Goal: Use online tool/utility: Use online tool/utility

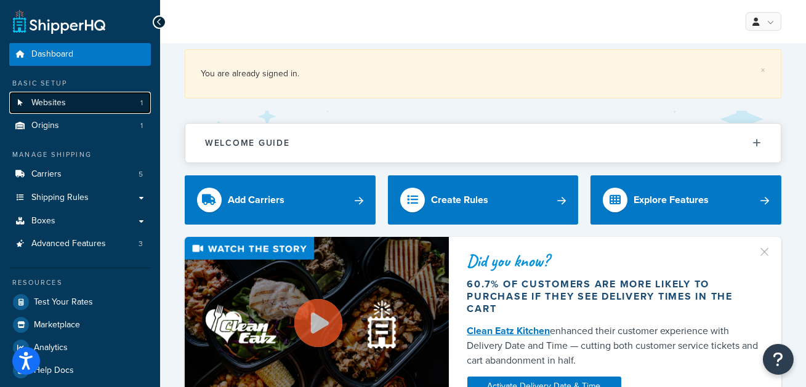
click at [81, 95] on link "Websites 1" at bounding box center [80, 103] width 142 height 23
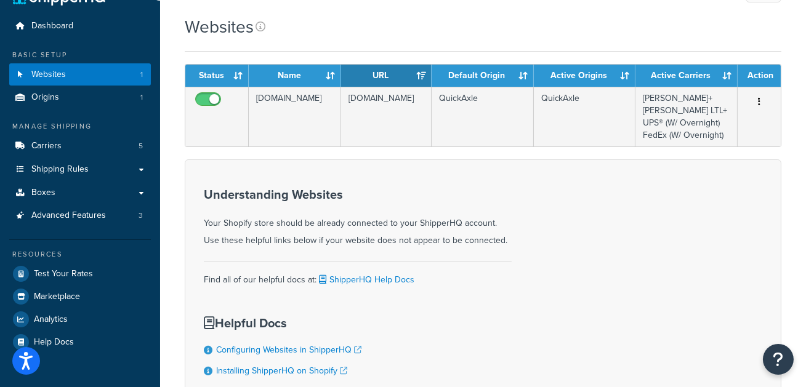
scroll to position [25, 0]
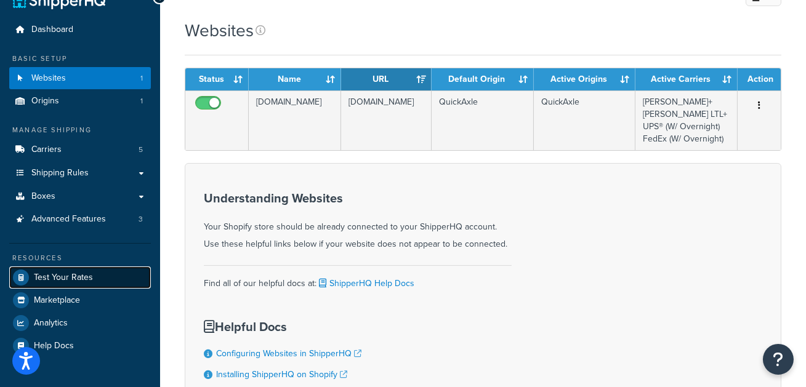
click at [84, 280] on span "Test Your Rates" at bounding box center [63, 278] width 59 height 10
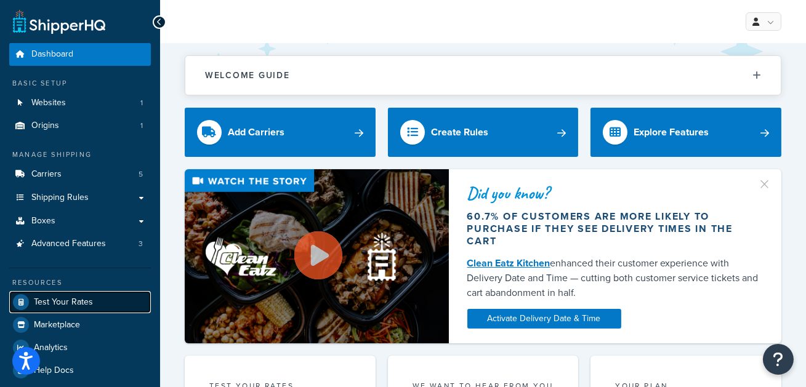
click at [117, 308] on link "Test Your Rates" at bounding box center [80, 302] width 142 height 22
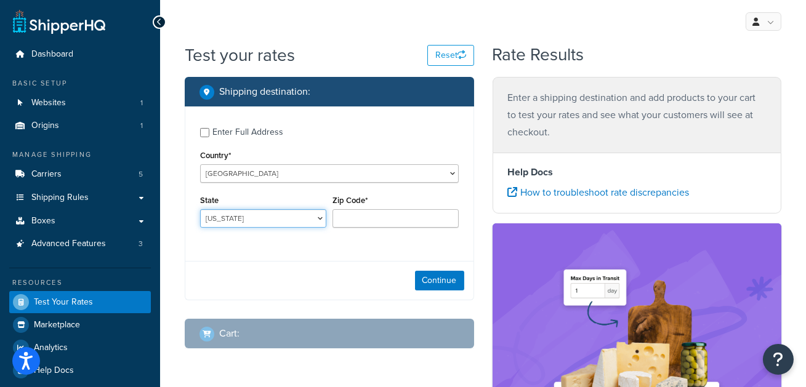
click at [279, 214] on select "[US_STATE] [US_STATE] [US_STATE] [US_STATE] [US_STATE] Armed Forces Americas Ar…" at bounding box center [263, 218] width 126 height 18
select select "OR"
click at [200, 209] on select "[US_STATE] [US_STATE] [US_STATE] [US_STATE] [US_STATE] Armed Forces Americas Ar…" at bounding box center [263, 218] width 126 height 18
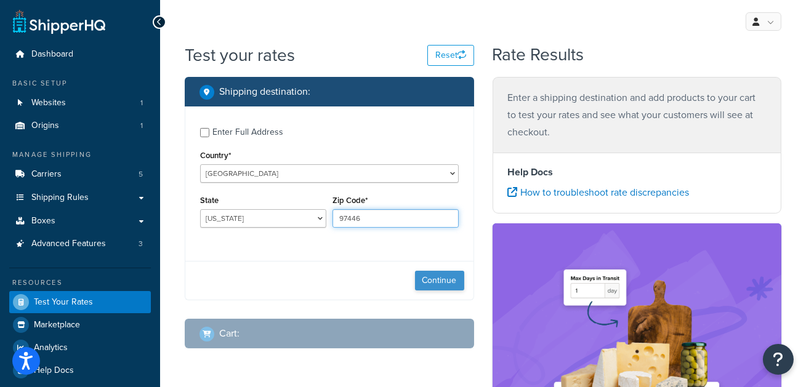
type input "97446"
click at [432, 275] on button "Continue" at bounding box center [439, 281] width 49 height 20
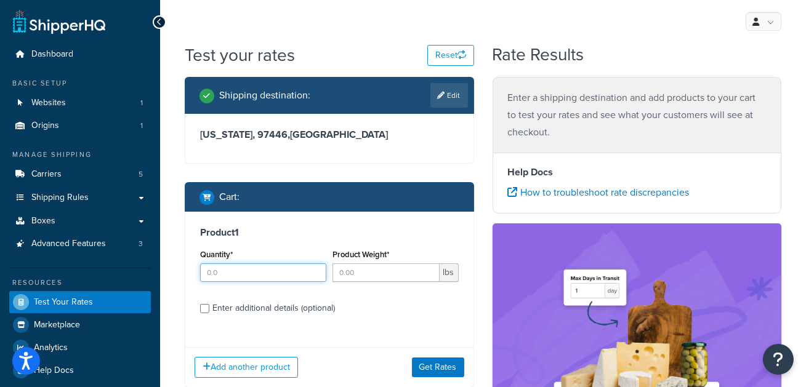
click at [218, 275] on input "Quantity*" at bounding box center [263, 273] width 126 height 18
type input "2"
type input "2.9"
click at [277, 308] on div "Enter additional details (optional)" at bounding box center [273, 308] width 123 height 17
click at [209, 308] on input "Enter additional details (optional)" at bounding box center [204, 308] width 9 height 9
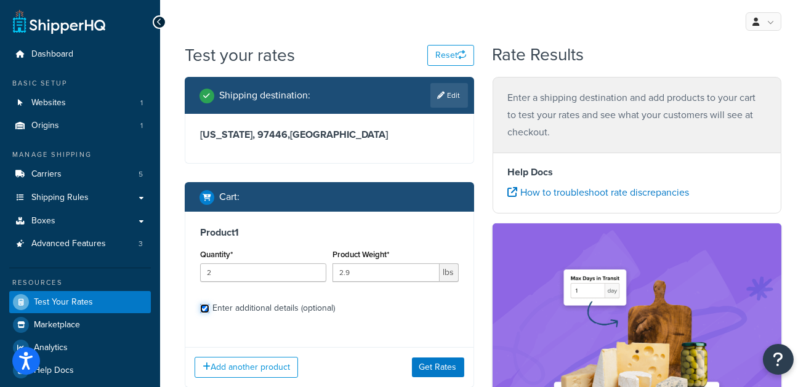
checkbox input "true"
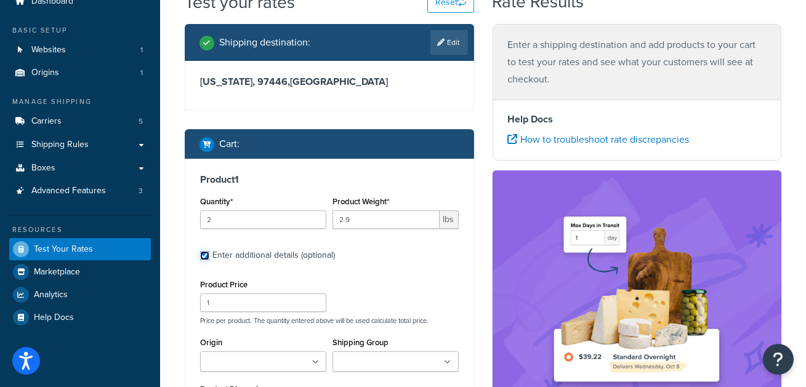
scroll to position [54, 0]
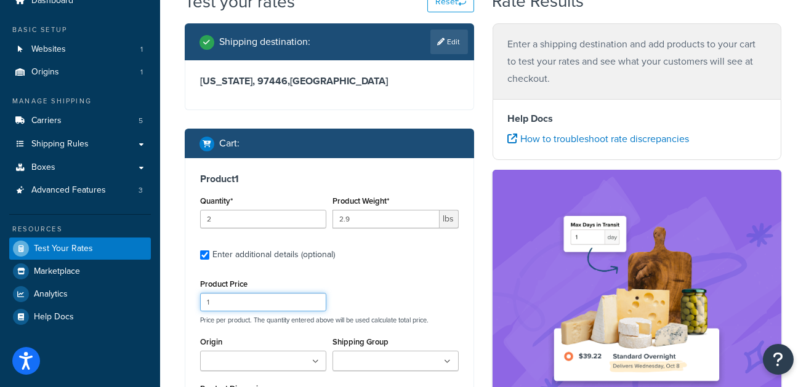
click at [256, 302] on input "1" at bounding box center [263, 302] width 126 height 18
type input "57.57"
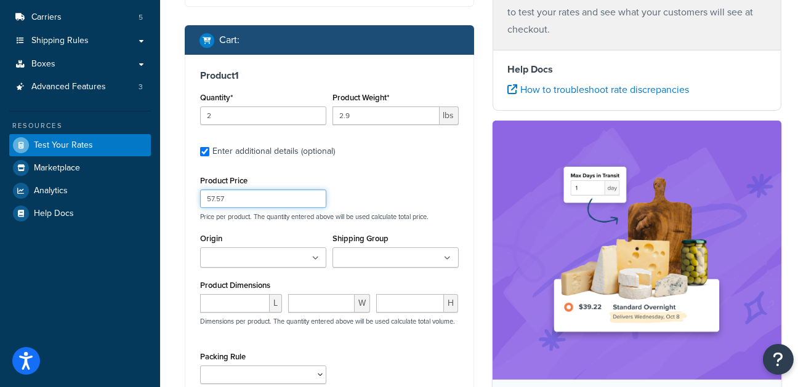
scroll to position [159, 0]
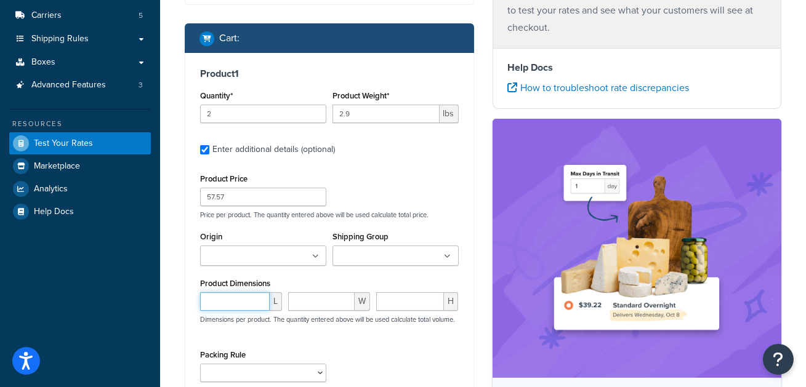
click at [237, 300] on input "number" at bounding box center [235, 302] width 70 height 18
type input "18"
type input "11"
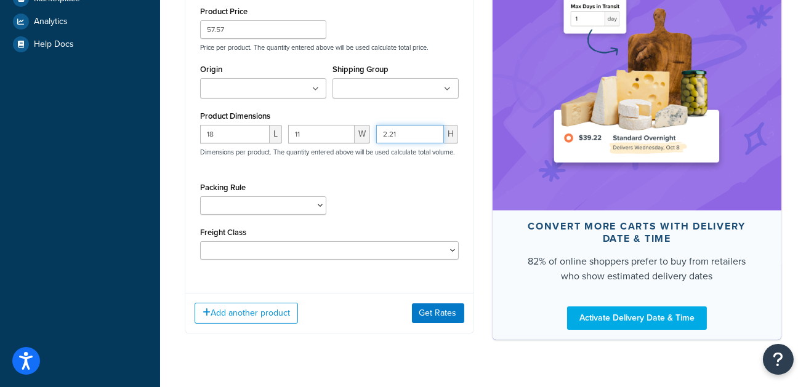
scroll to position [326, 0]
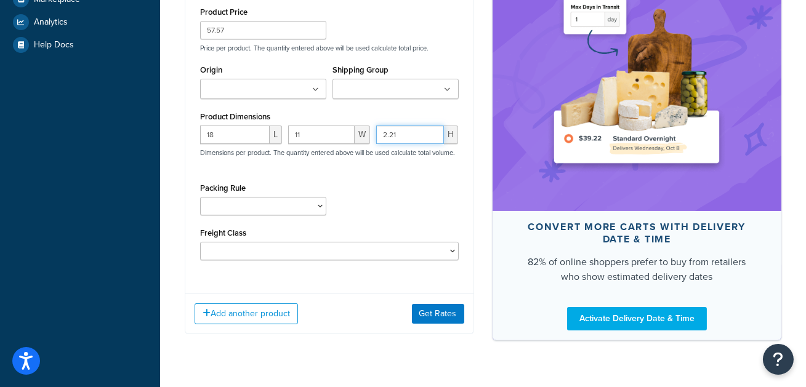
type input "2.21"
click at [228, 89] on input "Origin" at bounding box center [258, 90] width 109 height 14
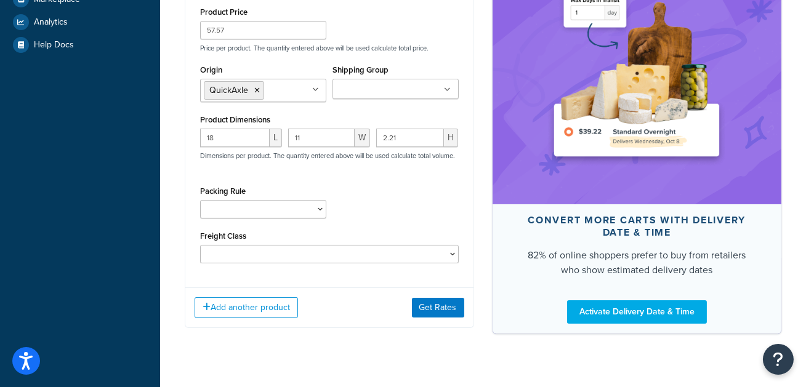
drag, startPoint x: 163, startPoint y: 179, endPoint x: 191, endPoint y: 166, distance: 30.6
click at [163, 179] on div "Test your rates Reset Rate Results Shipping destination : Edit [US_STATE][GEOGR…" at bounding box center [483, 47] width 646 height 660
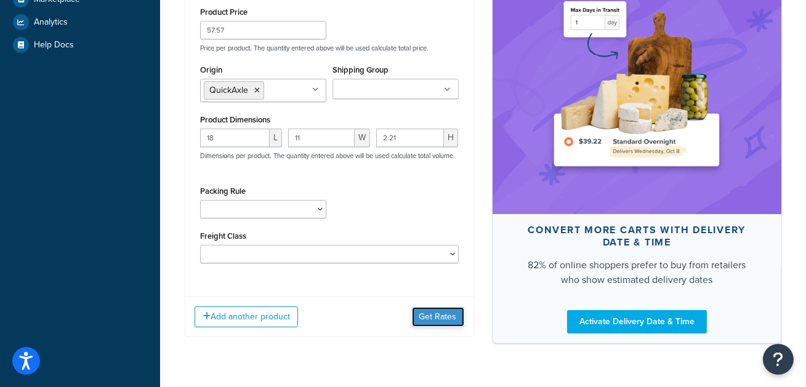
click at [434, 307] on button "Get Rates" at bounding box center [438, 317] width 52 height 20
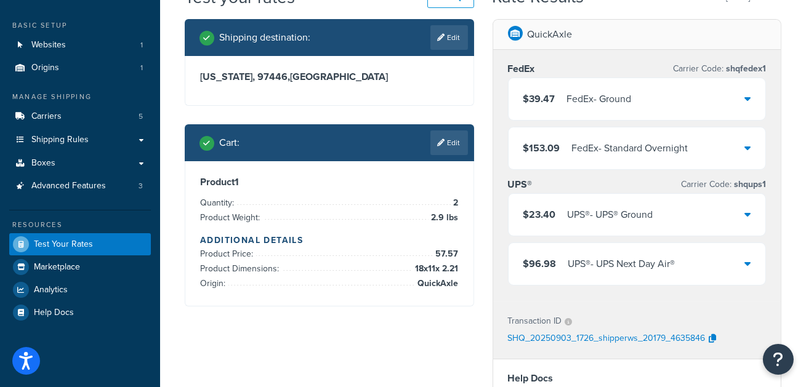
scroll to position [30, 0]
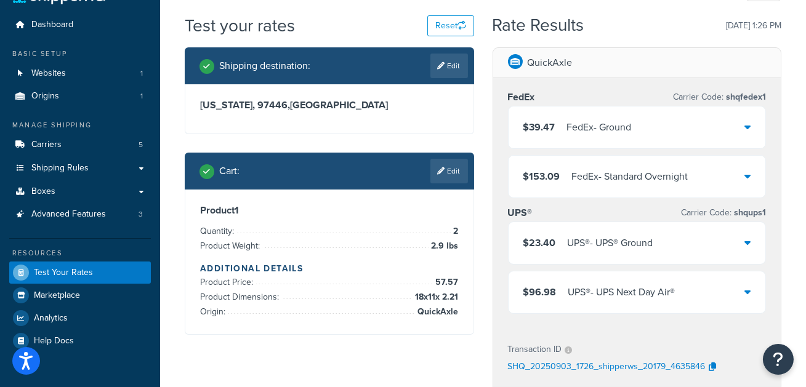
click at [721, 235] on div "$23.40 UPS® - UPS® Ground" at bounding box center [637, 243] width 257 height 42
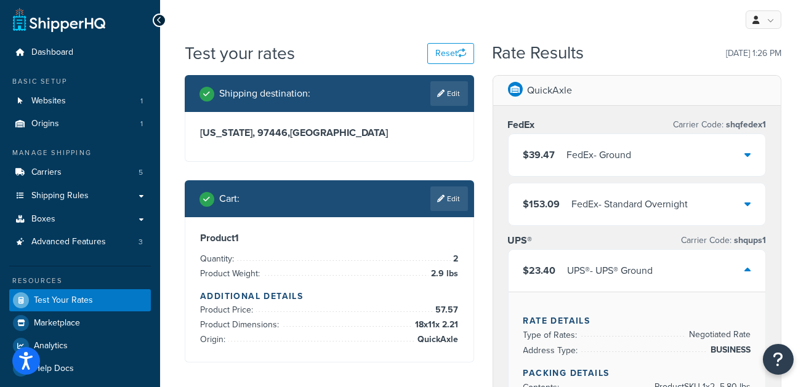
scroll to position [0, 0]
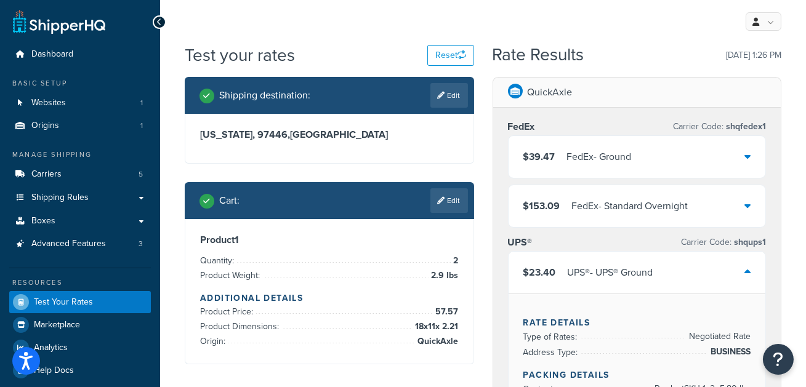
click at [625, 159] on div "FedEx - Ground" at bounding box center [599, 156] width 65 height 17
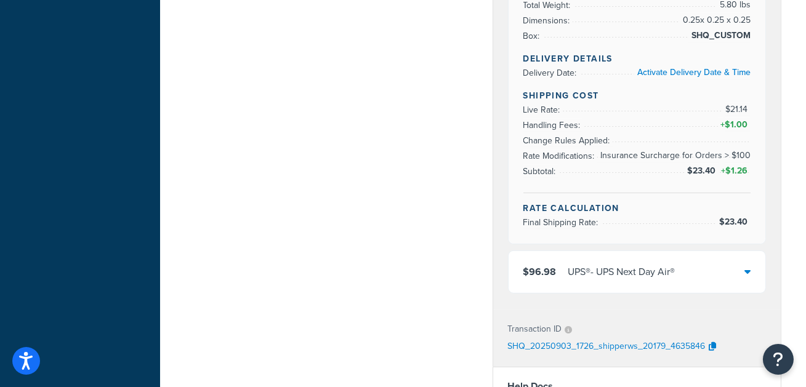
scroll to position [763, 0]
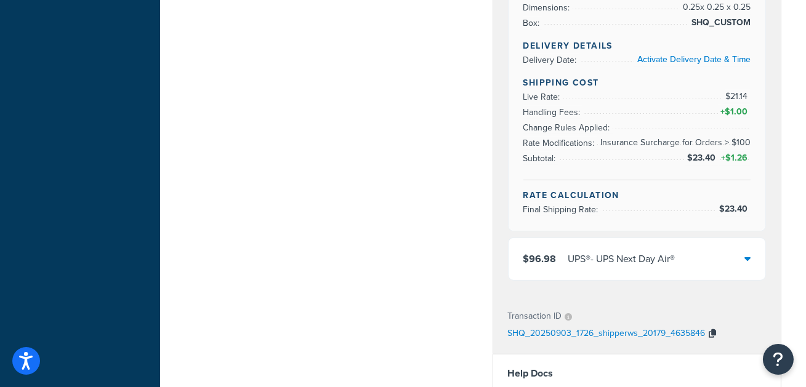
click at [715, 330] on icon "button" at bounding box center [713, 334] width 7 height 9
